Goal: Task Accomplishment & Management: Complete application form

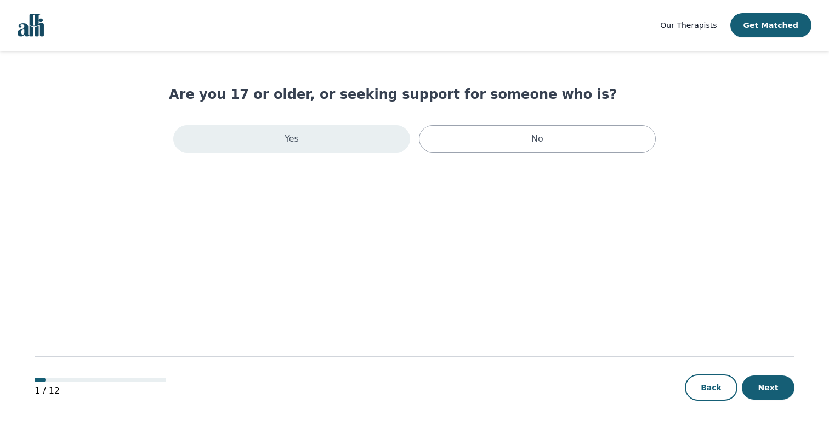
click at [343, 139] on div "Yes" at bounding box center [291, 138] width 237 height 27
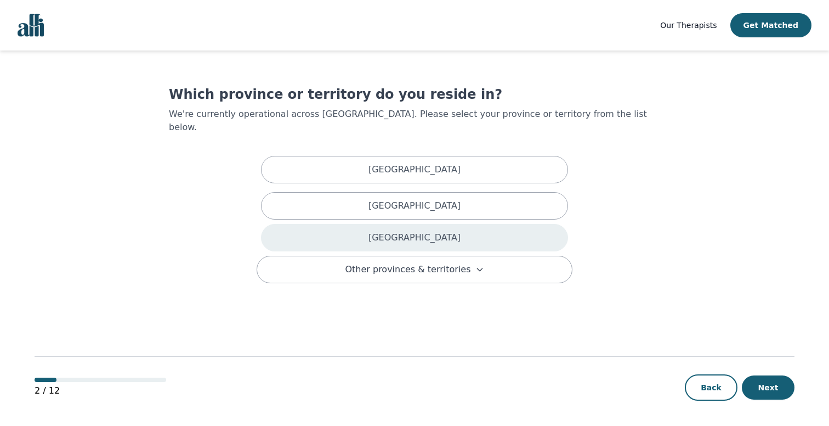
click at [426, 224] on div "[GEOGRAPHIC_DATA]" at bounding box center [414, 237] width 307 height 27
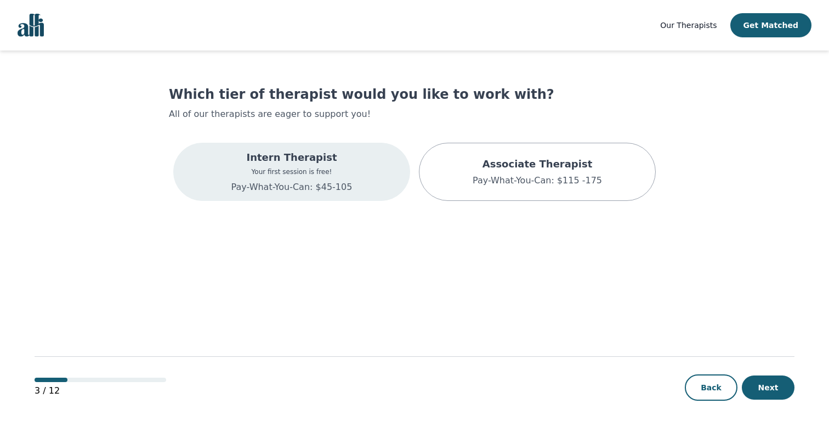
click at [363, 167] on div "Intern Therapist Your first session is free! Pay-What-You-Can: $45-105" at bounding box center [291, 172] width 237 height 58
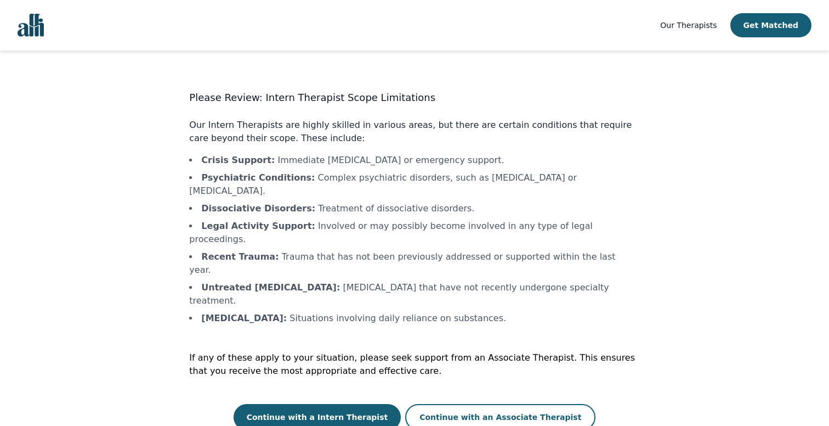
scroll to position [1, 0]
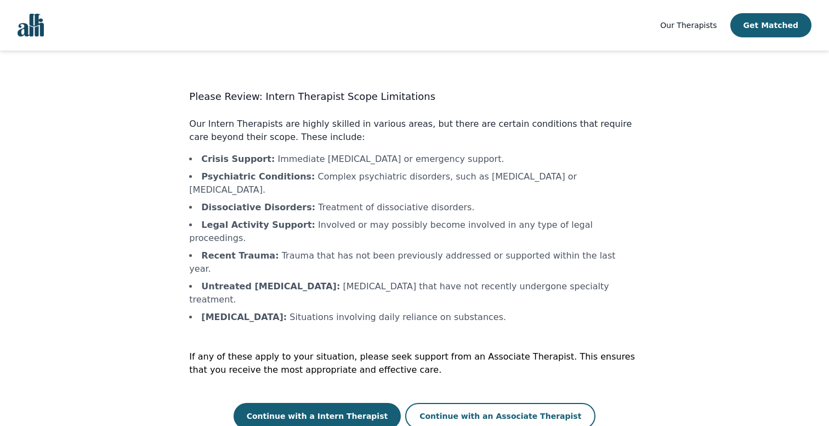
click at [403, 280] on li "Untreated [MEDICAL_DATA] : [MEDICAL_DATA] that have not recently undergone spec…" at bounding box center [414, 293] width 450 height 26
click at [419, 280] on li "Untreated [MEDICAL_DATA] : [MEDICAL_DATA] that have not recently undergone spec…" at bounding box center [414, 293] width 450 height 26
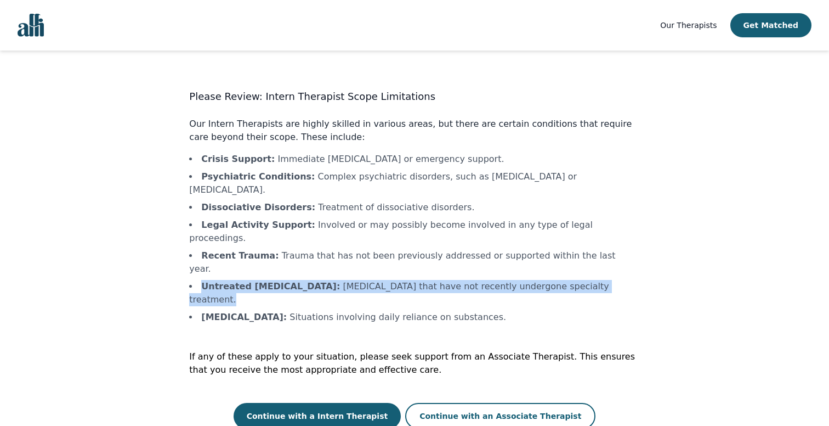
click at [419, 280] on li "Untreated [MEDICAL_DATA] : [MEDICAL_DATA] that have not recently undergone spec…" at bounding box center [414, 293] width 450 height 26
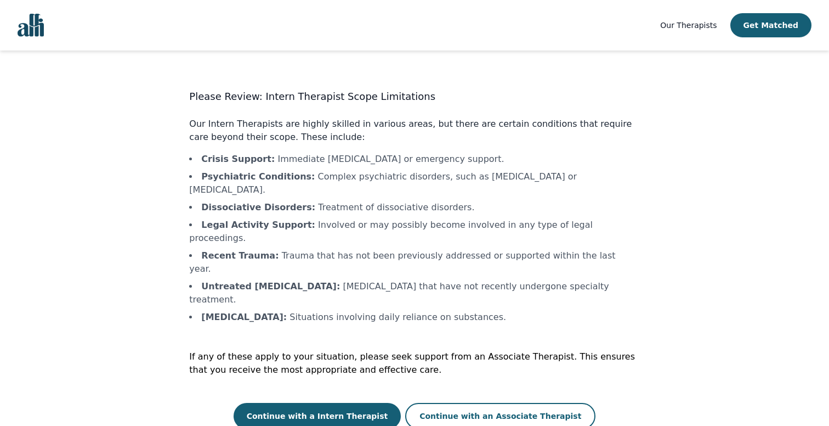
click at [450, 280] on li "Untreated [MEDICAL_DATA] : [MEDICAL_DATA] that have not recently undergone spec…" at bounding box center [414, 293] width 450 height 26
click at [380, 403] on button "Continue with a Intern Therapist" at bounding box center [318, 416] width 168 height 26
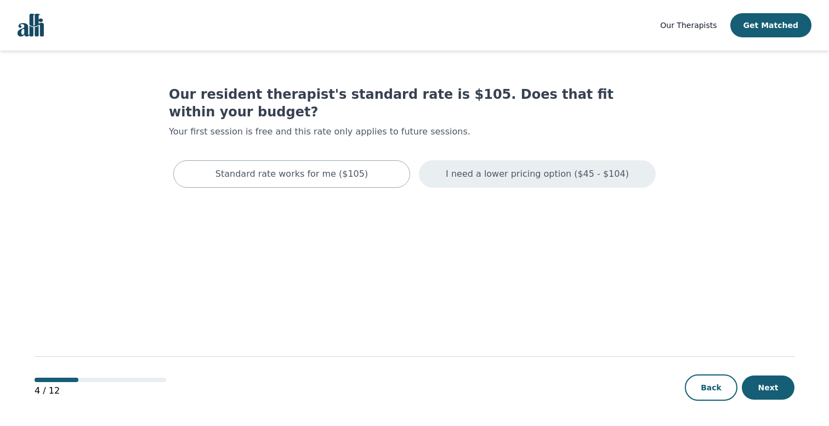
click at [517, 167] on p "I need a lower pricing option ($45 - $104)" at bounding box center [537, 173] width 183 height 13
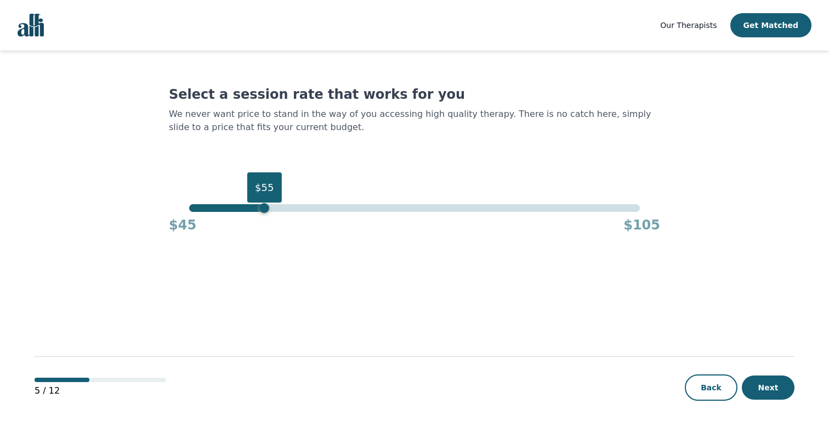
drag, startPoint x: 638, startPoint y: 208, endPoint x: 267, endPoint y: 210, distance: 371.8
click at [267, 210] on div "$55" at bounding box center [264, 208] width 10 height 10
drag, startPoint x: 264, startPoint y: 206, endPoint x: 229, endPoint y: 207, distance: 35.7
click at [229, 207] on div "$50" at bounding box center [227, 208] width 10 height 10
click at [769, 383] on button "Next" at bounding box center [768, 387] width 53 height 24
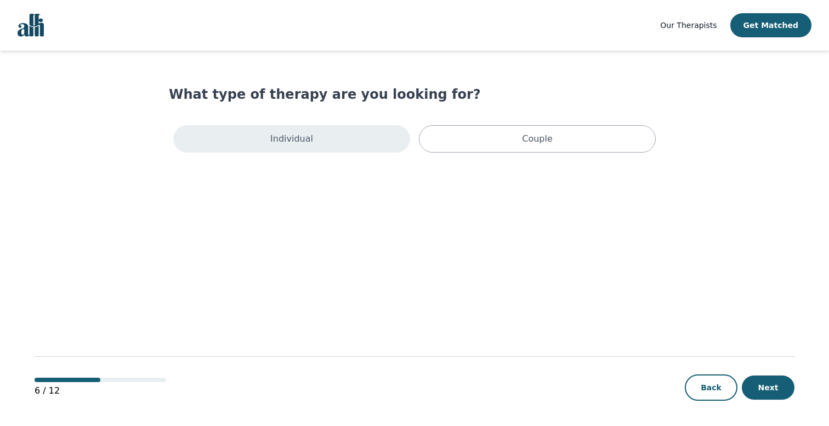
click at [350, 140] on div "Individual" at bounding box center [291, 138] width 237 height 27
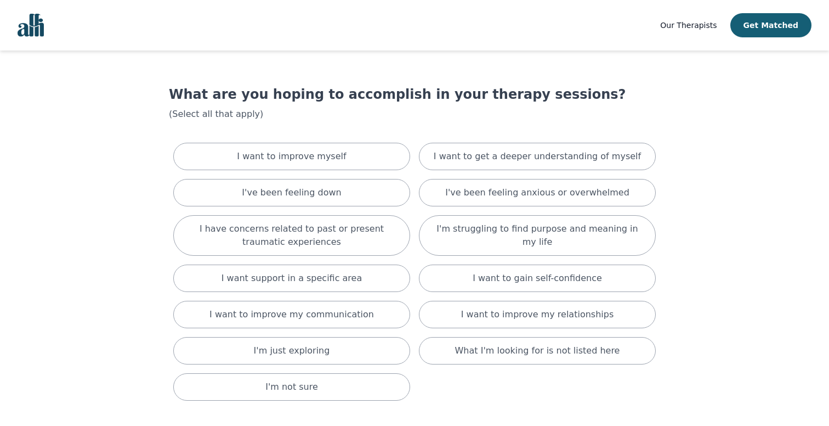
click at [412, 172] on div "I want to improve myself I want to get a deeper understanding of myself I've be…" at bounding box center [414, 271] width 491 height 267
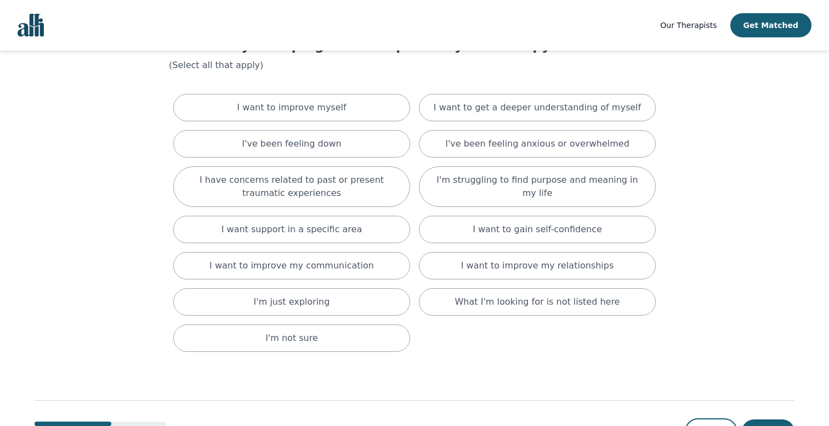
scroll to position [42, 0]
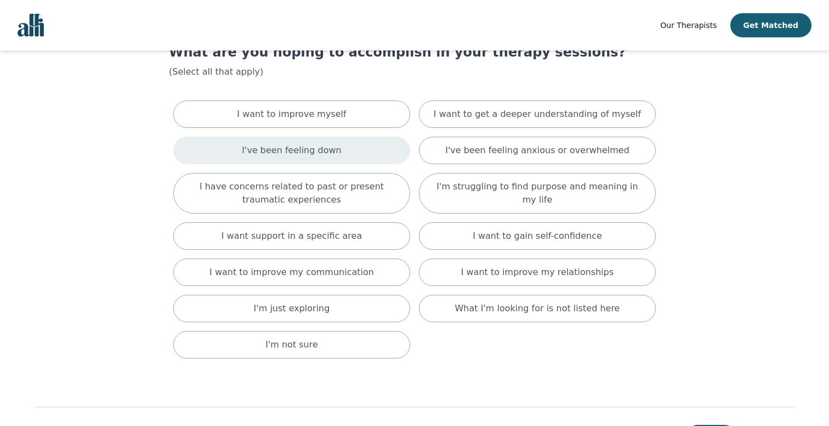
click at [358, 161] on div "I've been feeling down" at bounding box center [291, 150] width 237 height 27
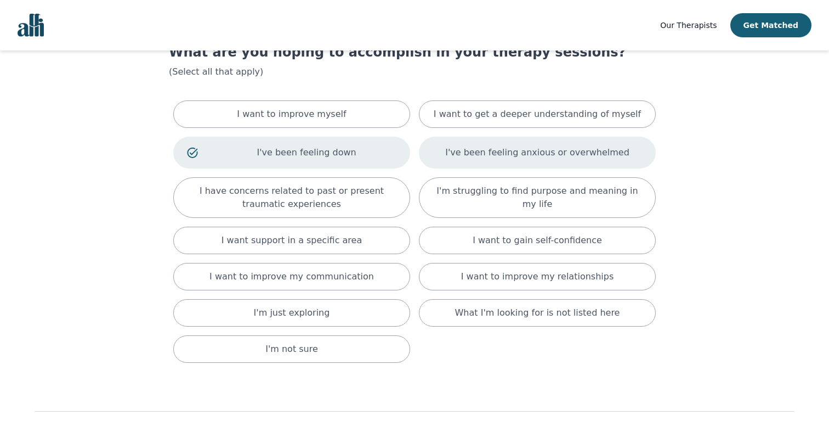
click at [449, 162] on div "I've been feeling anxious or overwhelmed" at bounding box center [537, 153] width 237 height 32
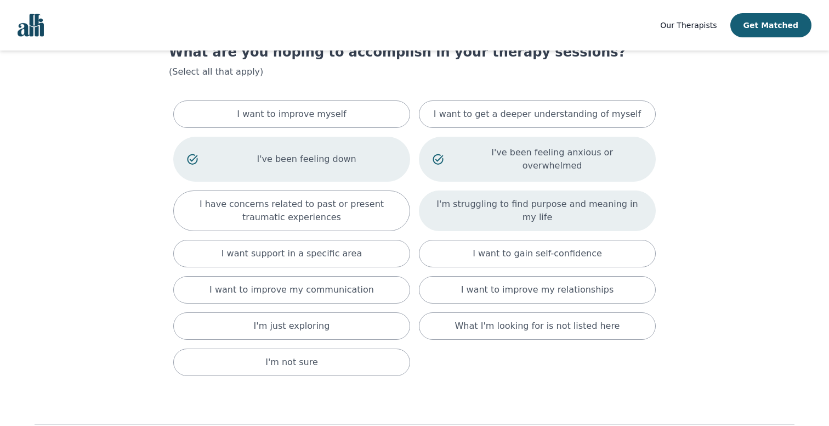
click at [475, 197] on p "I'm struggling to find purpose and meaning in my life" at bounding box center [538, 210] width 210 height 26
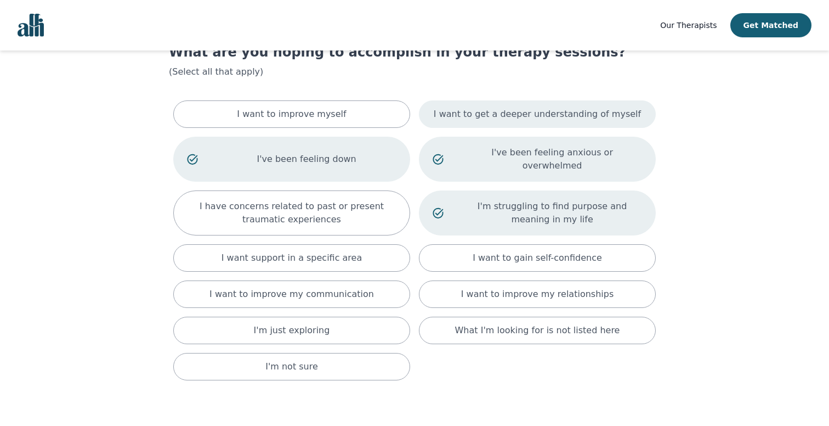
click at [490, 121] on div "I want to get a deeper understanding of myself" at bounding box center [537, 113] width 237 height 27
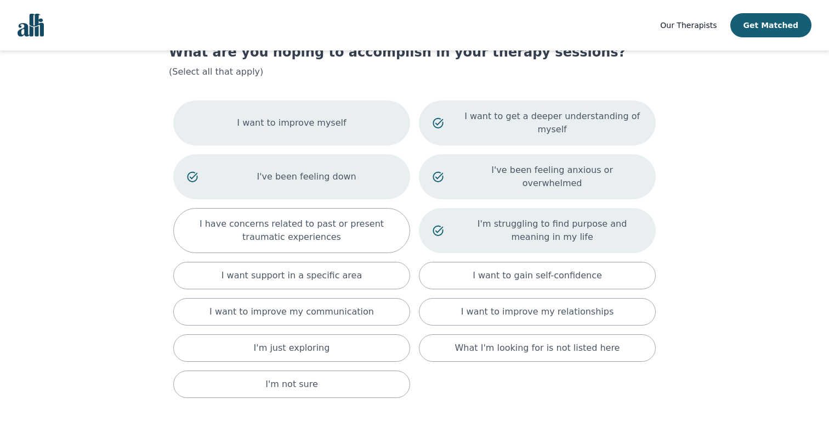
click at [388, 142] on div "I want to improve myself" at bounding box center [291, 122] width 237 height 45
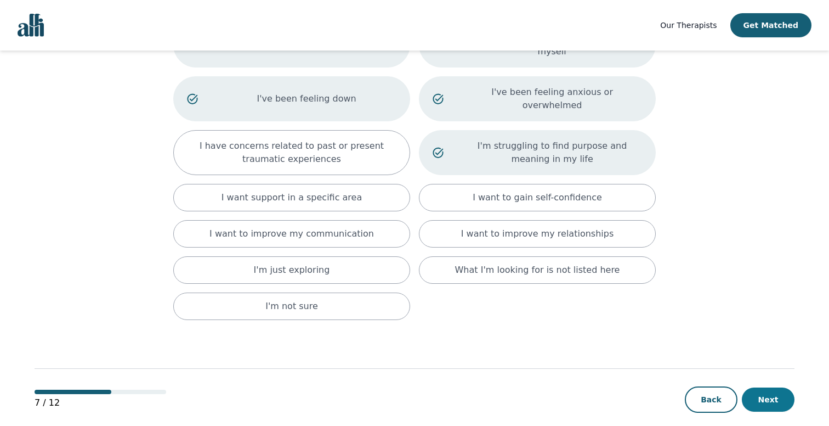
click at [765, 393] on button "Next" at bounding box center [768, 399] width 53 height 24
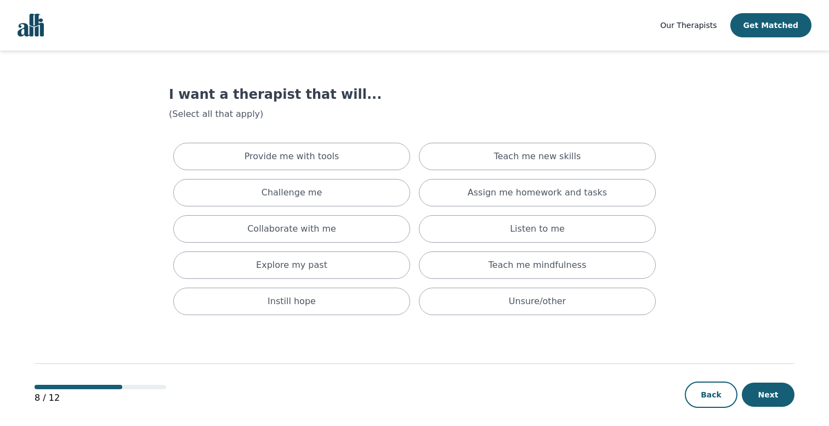
click at [517, 211] on div "Provide me with tools Teach me new skills Challenge me Assign me homework and t…" at bounding box center [414, 228] width 491 height 181
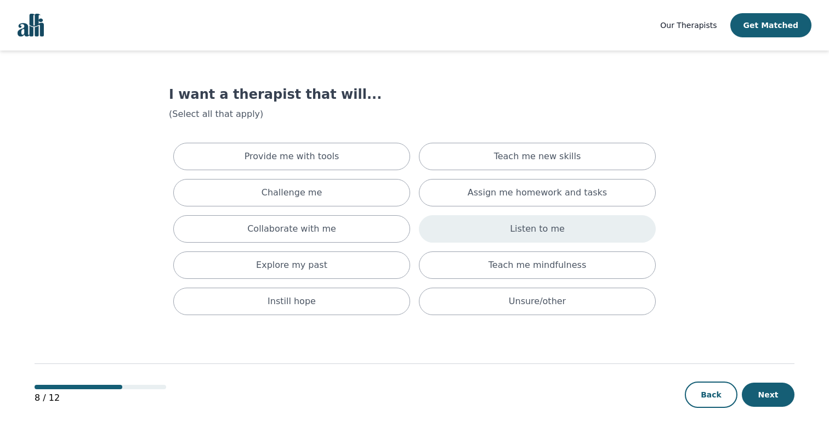
click at [518, 220] on div "Listen to me" at bounding box center [537, 228] width 237 height 27
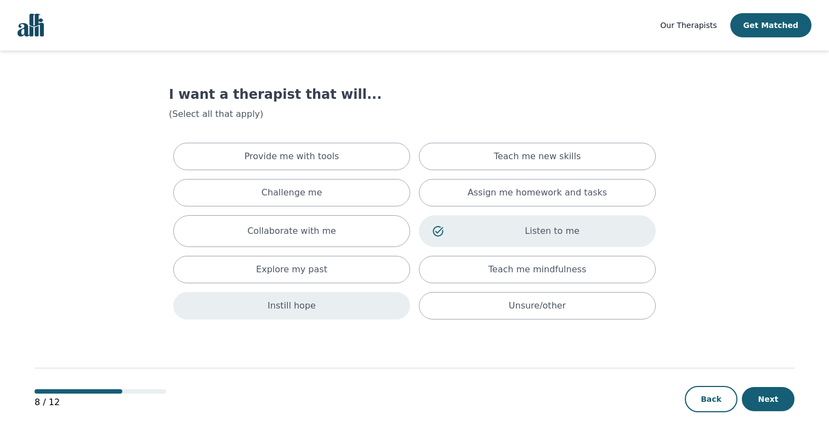
click at [366, 302] on div "Instill hope" at bounding box center [291, 305] width 237 height 27
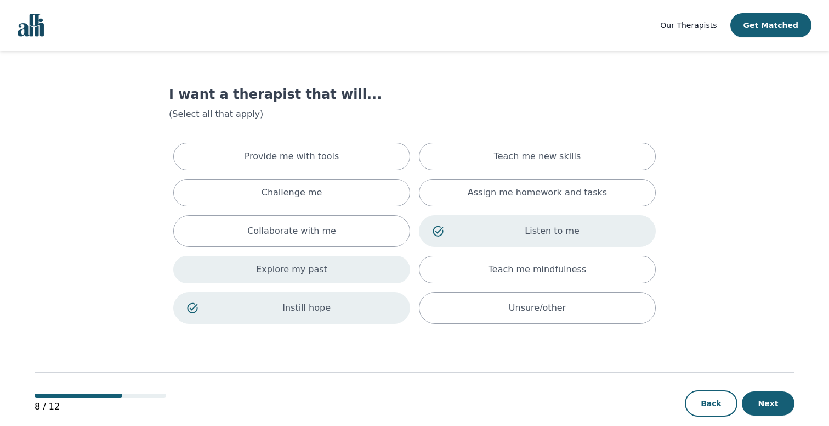
click at [364, 271] on div "Explore my past" at bounding box center [291, 269] width 237 height 27
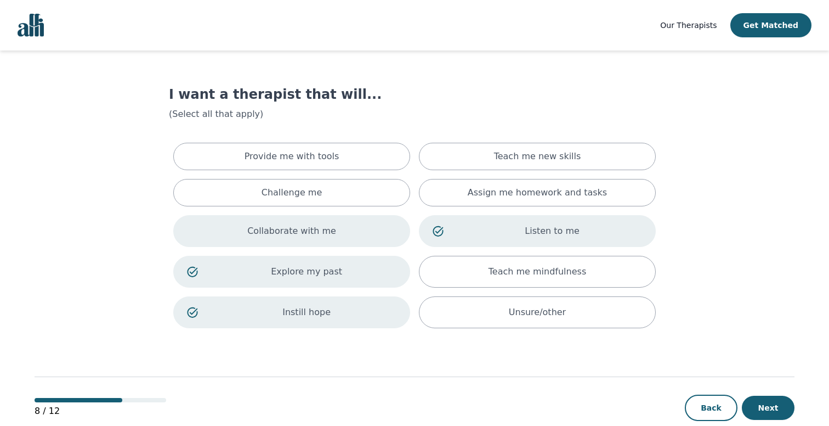
click at [364, 240] on div "Collaborate with me" at bounding box center [291, 231] width 237 height 32
click at [307, 135] on div "I want a therapist that will... (Select all that apply) Provide me with tools T…" at bounding box center [414, 209] width 491 height 247
click at [308, 150] on p "Provide me with tools" at bounding box center [292, 156] width 95 height 13
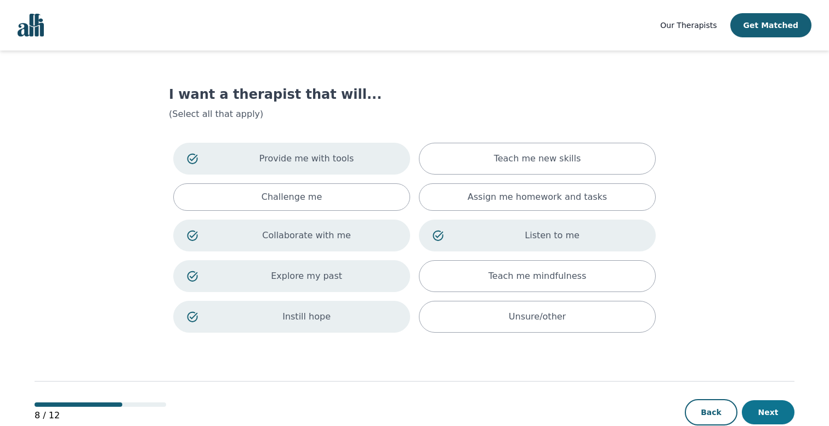
click at [776, 402] on button "Next" at bounding box center [768, 412] width 53 height 24
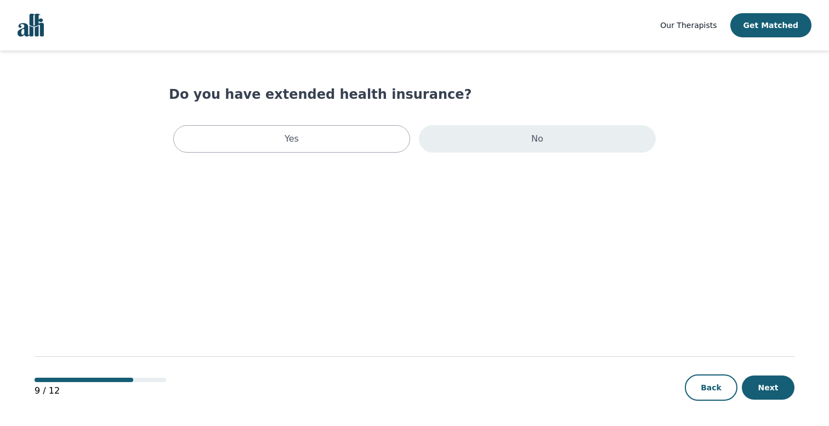
click at [501, 132] on div "No" at bounding box center [537, 138] width 237 height 27
click at [322, 116] on div "Do you have extended health insurance? Yes No" at bounding box center [414, 124] width 491 height 76
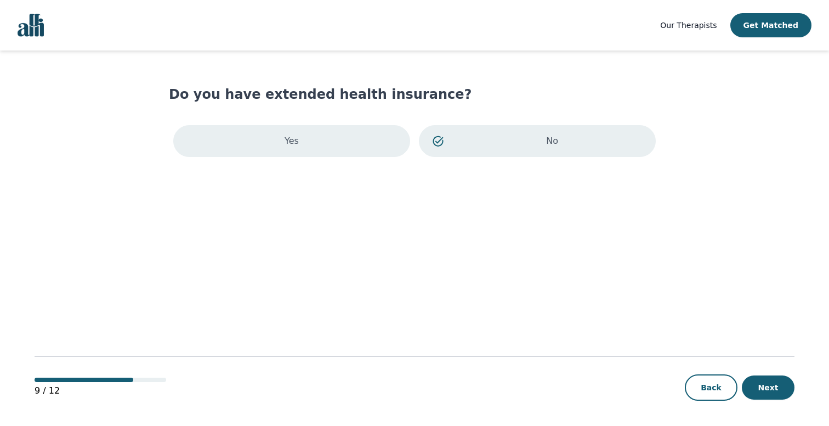
click at [325, 135] on div "Yes" at bounding box center [291, 141] width 237 height 32
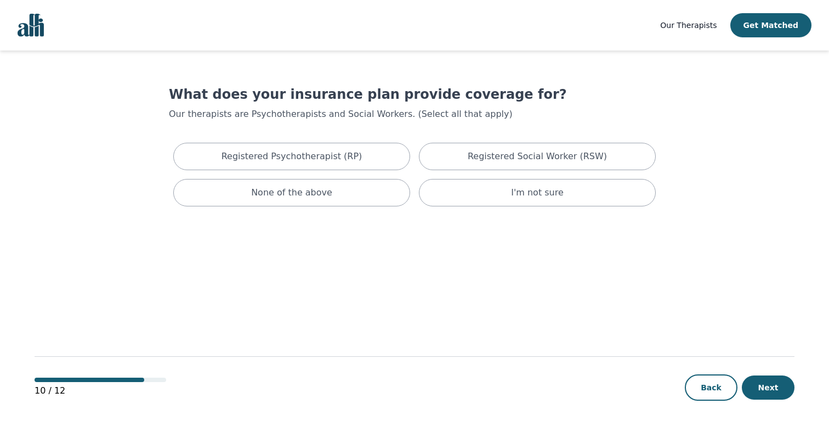
click at [787, 400] on div "Back Next" at bounding box center [740, 387] width 110 height 26
click at [771, 386] on button "Next" at bounding box center [768, 387] width 53 height 24
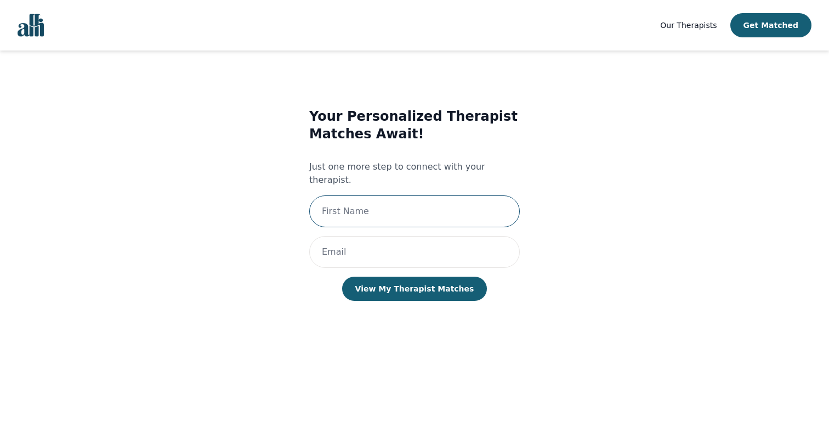
click at [445, 195] on input "text" at bounding box center [414, 211] width 211 height 32
type input "S"
type input "Deepak"
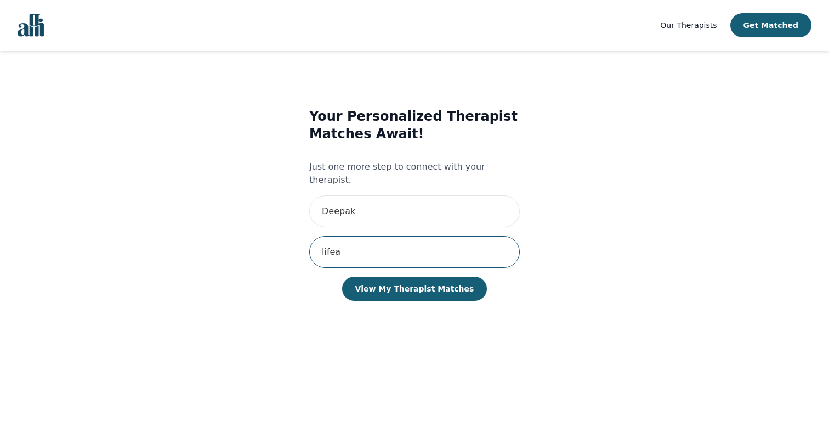
type input "[EMAIL_ADDRESS][DOMAIN_NAME]"
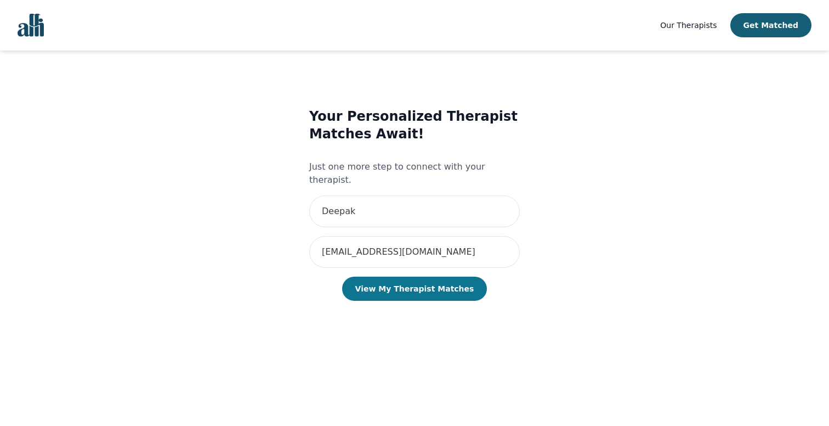
click at [427, 278] on button "View My Therapist Matches" at bounding box center [414, 288] width 145 height 24
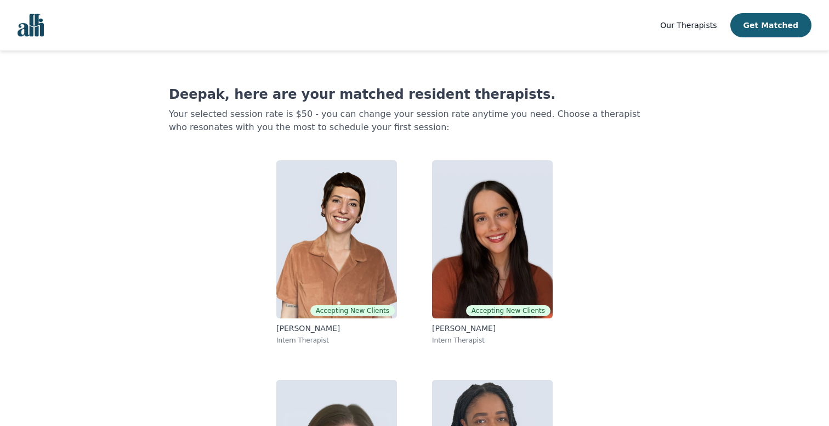
click at [574, 160] on div "Accepting New Clients [PERSON_NAME] Intern Therapist Accepting New Clients [PER…" at bounding box center [414, 361] width 421 height 421
